Goal: Task Accomplishment & Management: Manage account settings

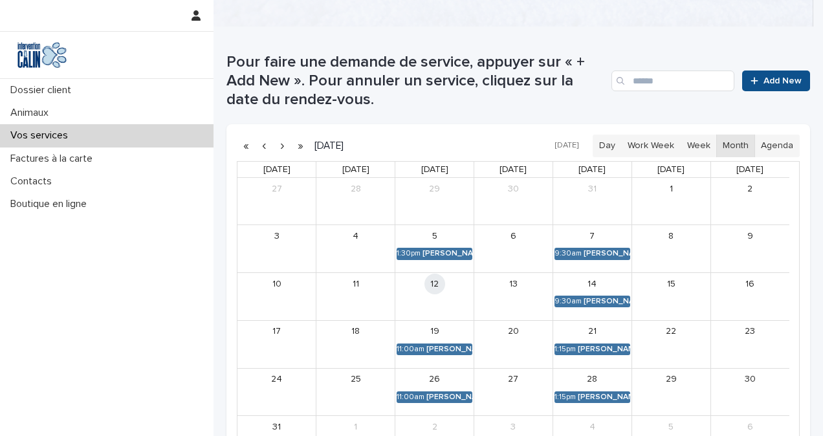
scroll to position [259, 0]
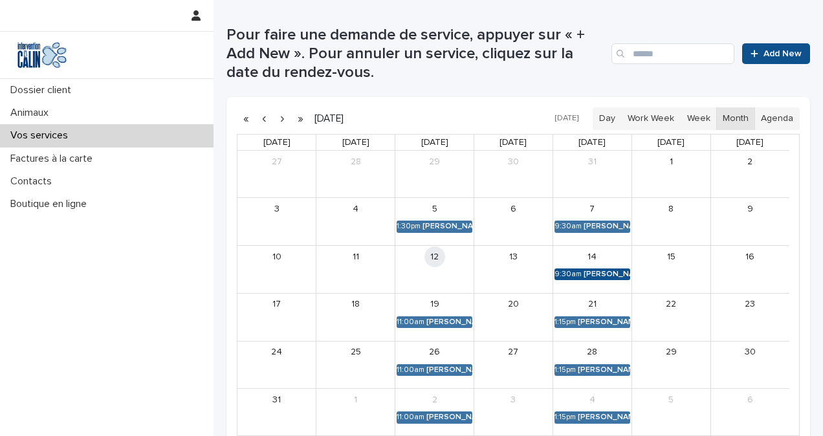
click at [596, 270] on div "[PERSON_NAME]" at bounding box center [606, 274] width 47 height 9
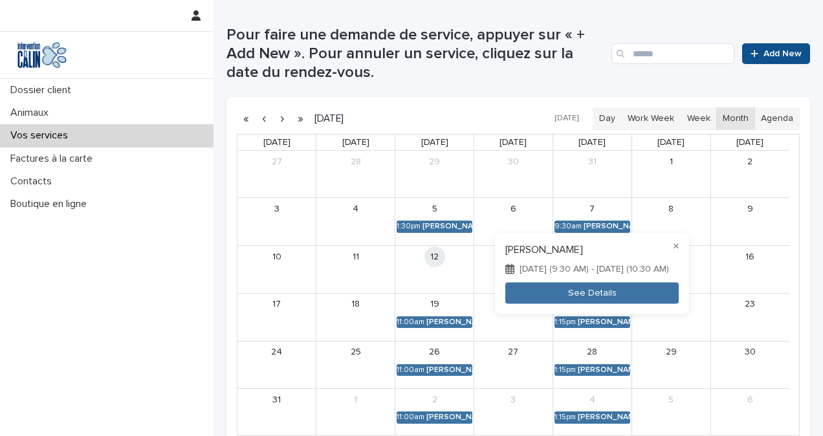
click at [592, 252] on div "× [PERSON_NAME] [DATE] (9:30 AM) - [DATE] (10:30 AM) See Details" at bounding box center [592, 273] width 194 height 81
click at [595, 296] on button "See Details" at bounding box center [591, 292] width 173 height 21
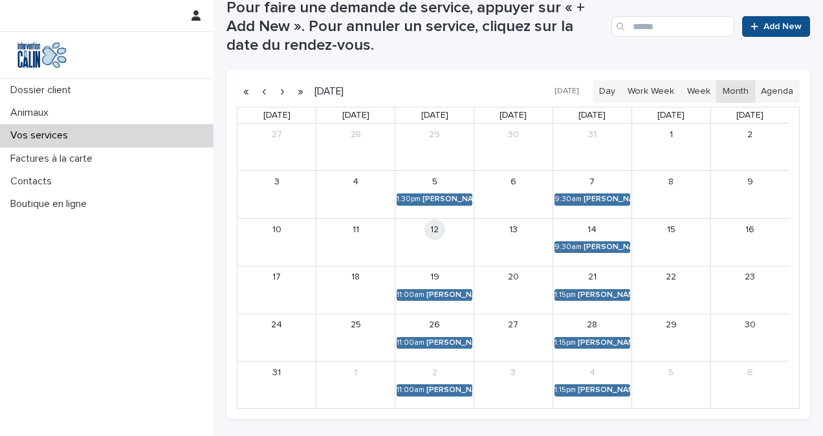
scroll to position [323, 0]
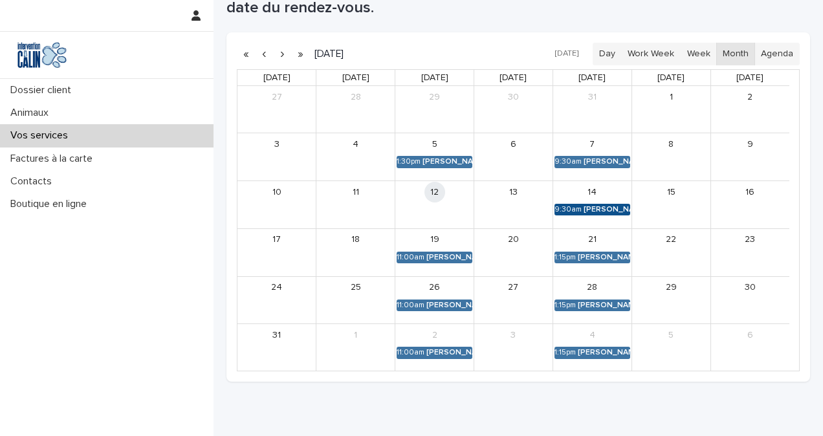
click at [594, 205] on div "[PERSON_NAME]" at bounding box center [606, 209] width 47 height 9
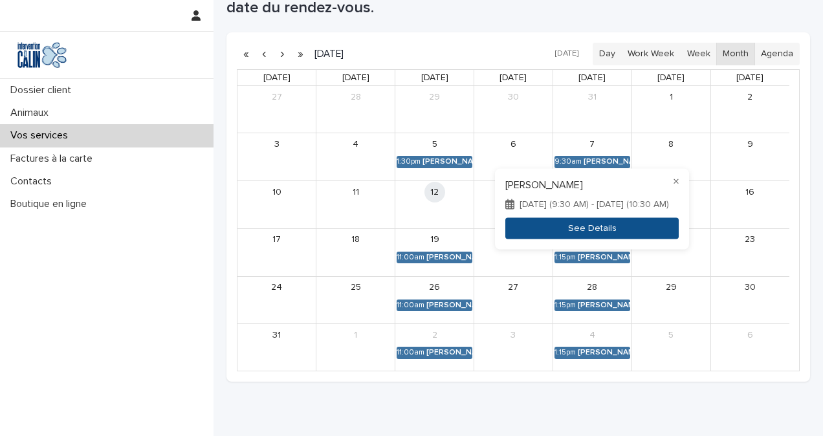
click at [598, 230] on button "See Details" at bounding box center [591, 227] width 173 height 21
